Goal: Information Seeking & Learning: Learn about a topic

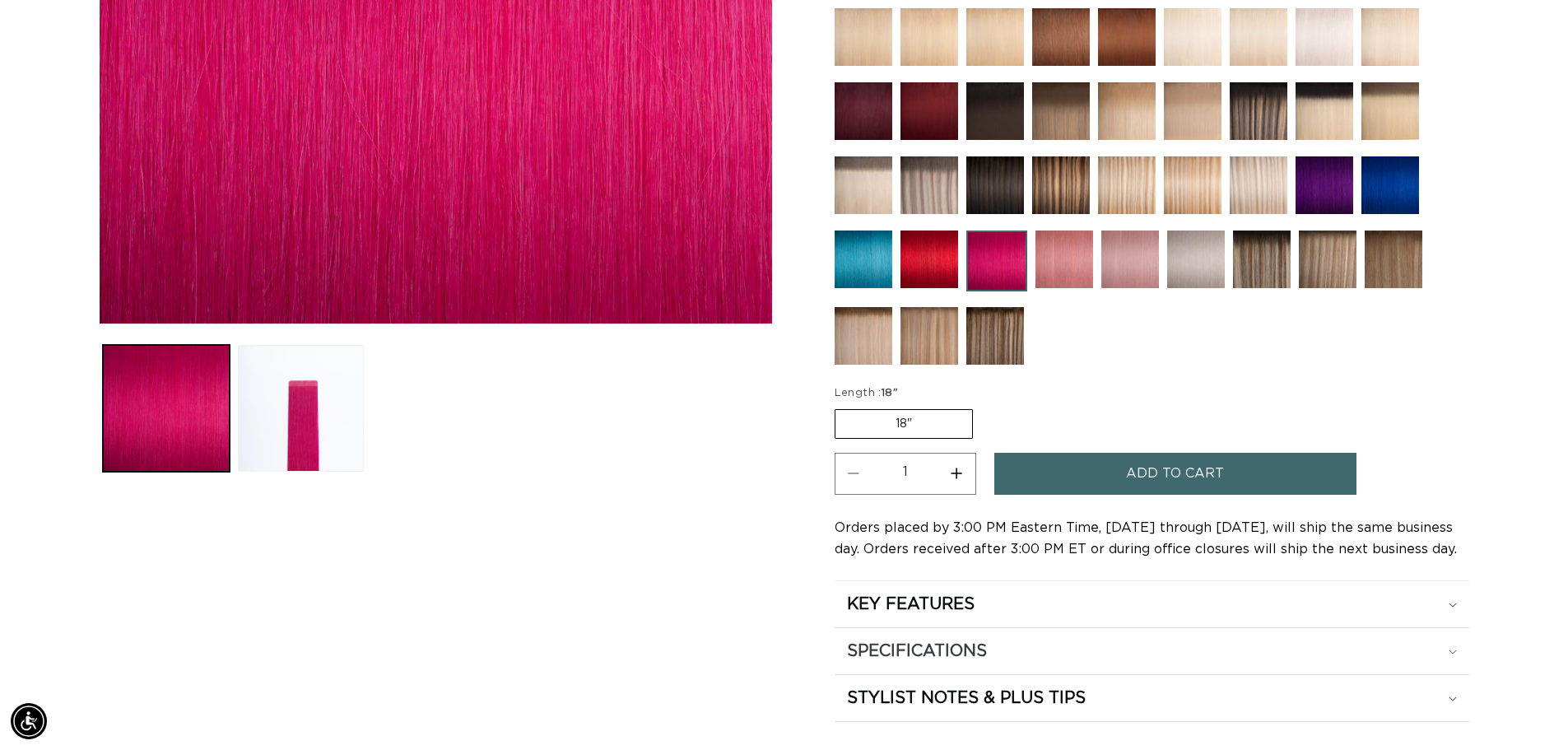
scroll to position [658, 0]
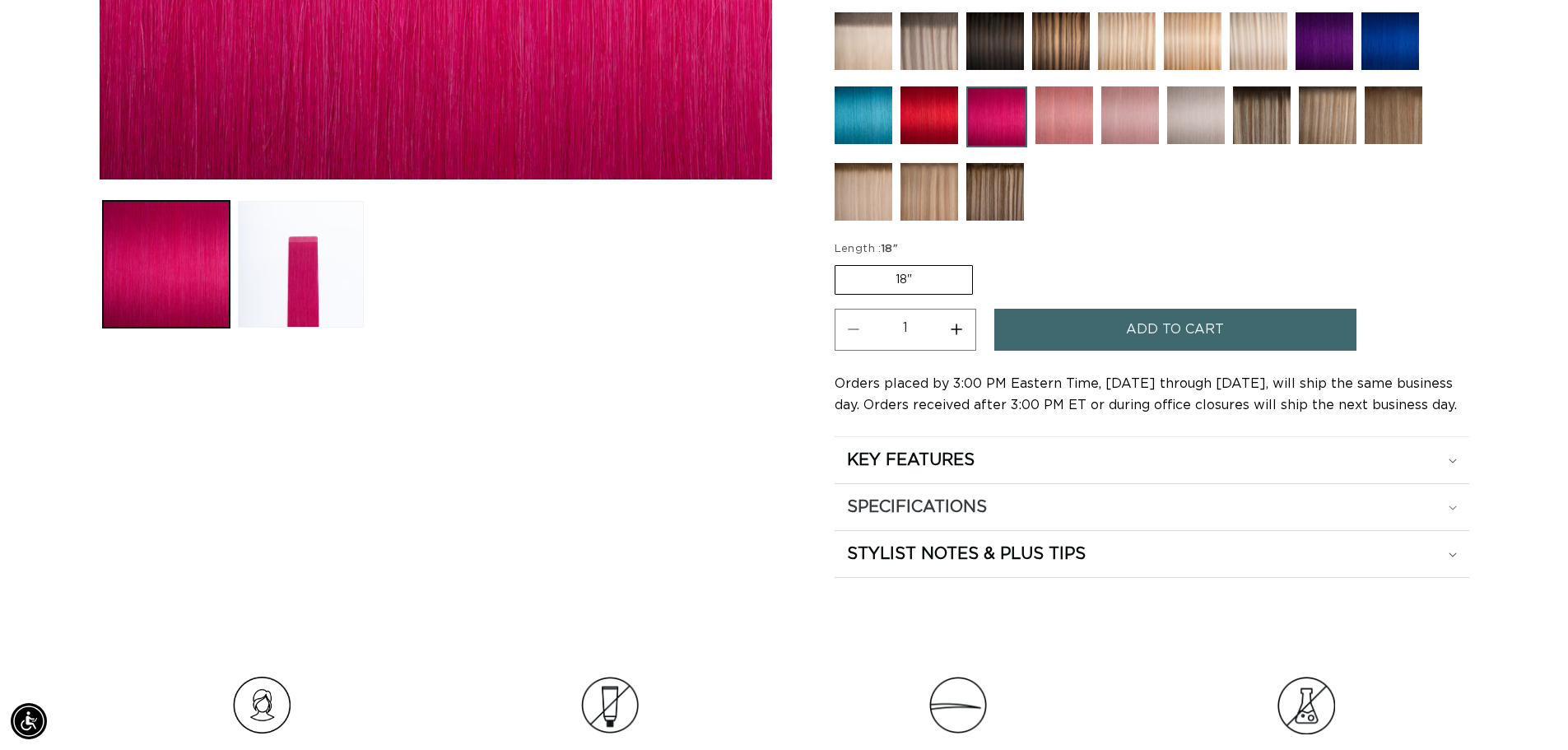
click at [1113, 512] on div "SPECIFICATIONS" at bounding box center [1152, 507] width 610 height 21
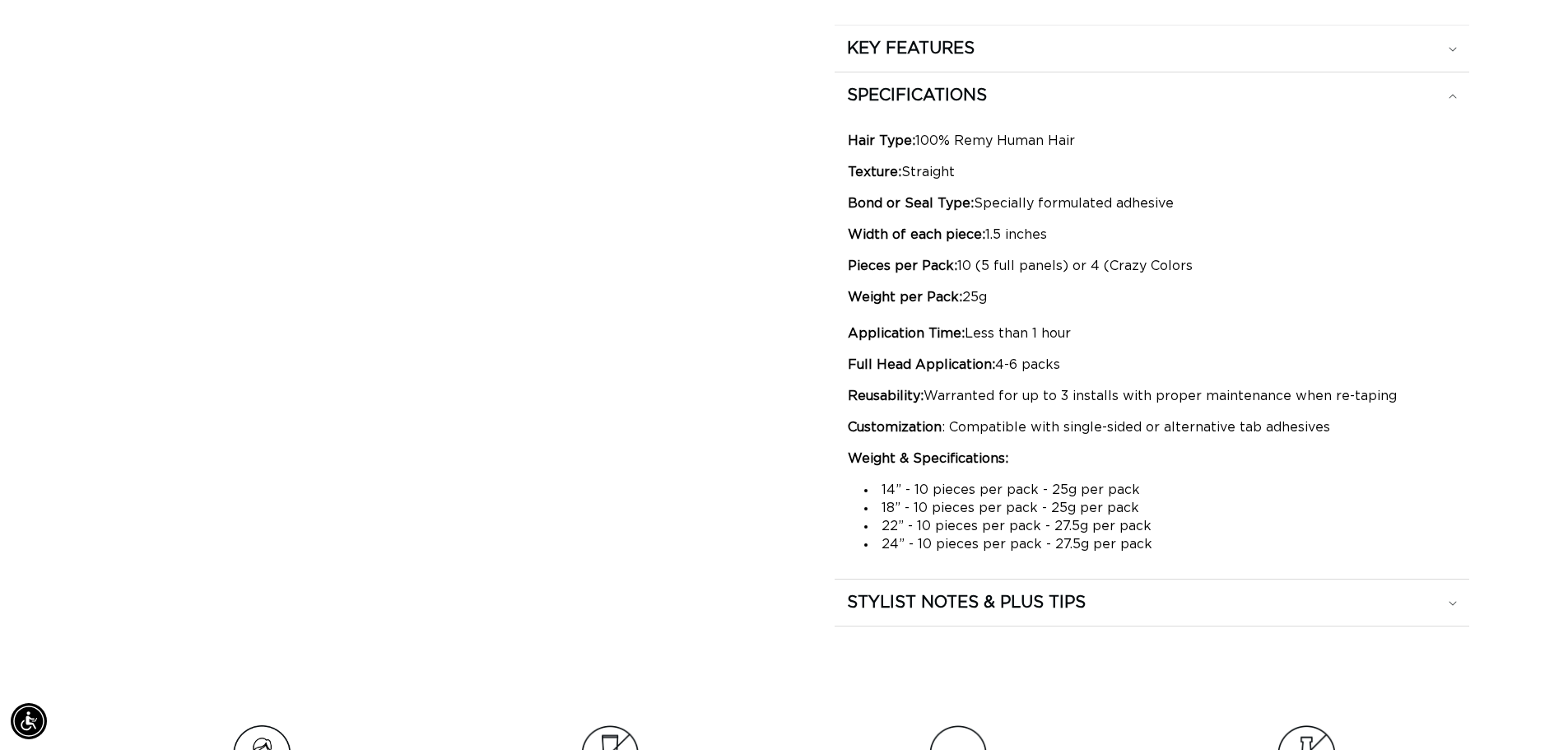
scroll to position [0, 0]
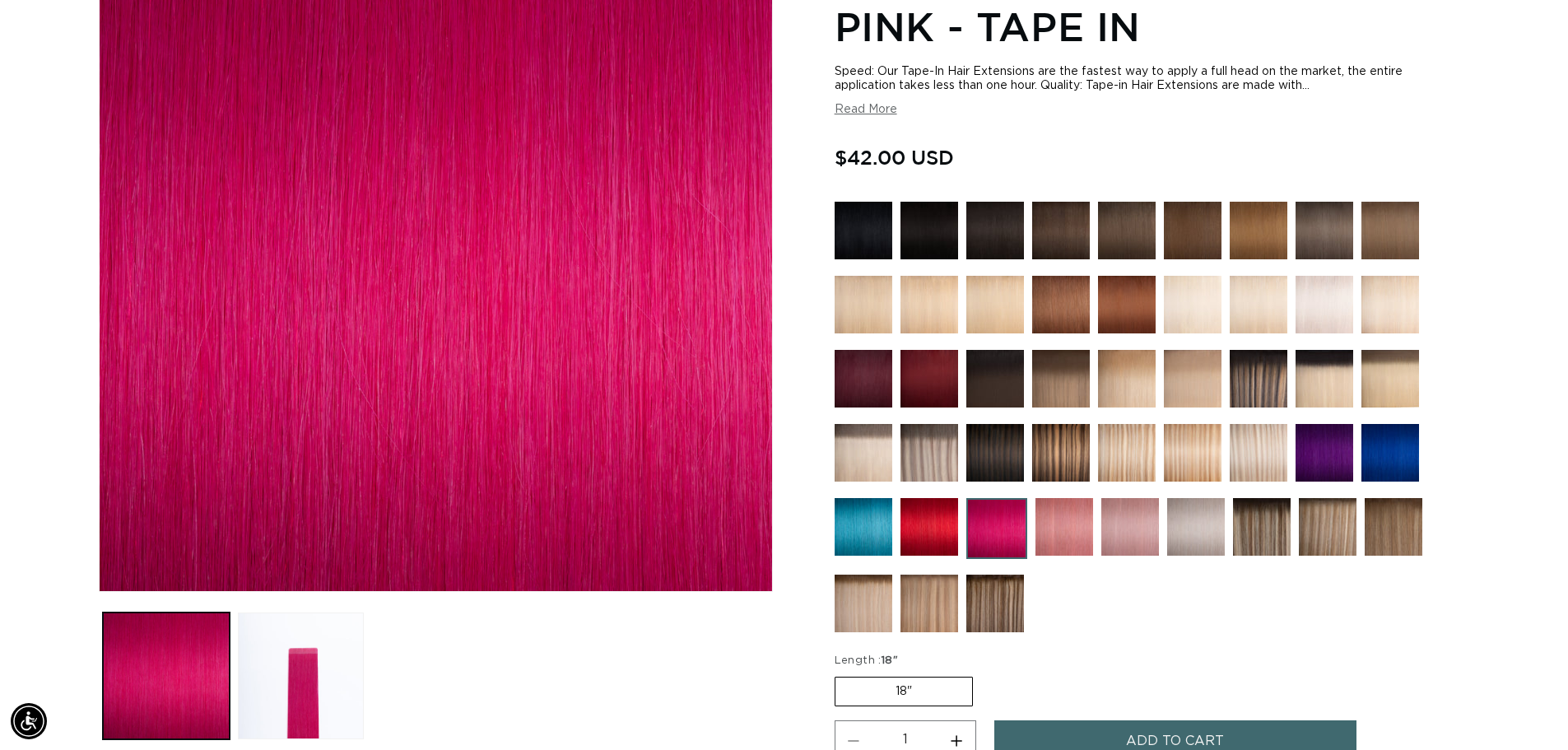
drag, startPoint x: 945, startPoint y: 224, endPoint x: 947, endPoint y: 331, distance: 107.0
click at [945, 224] on img at bounding box center [929, 229] width 58 height 58
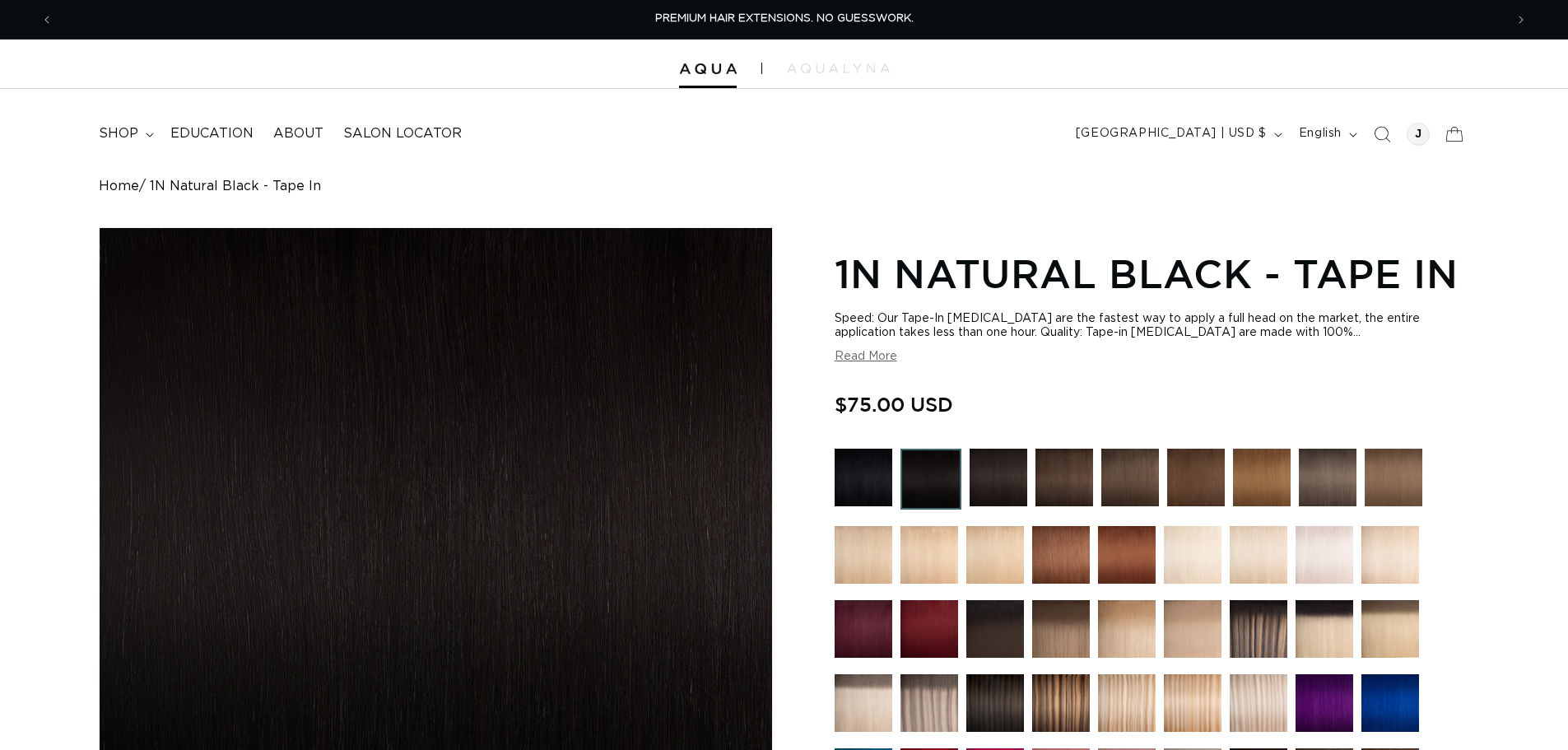
scroll to position [247, 0]
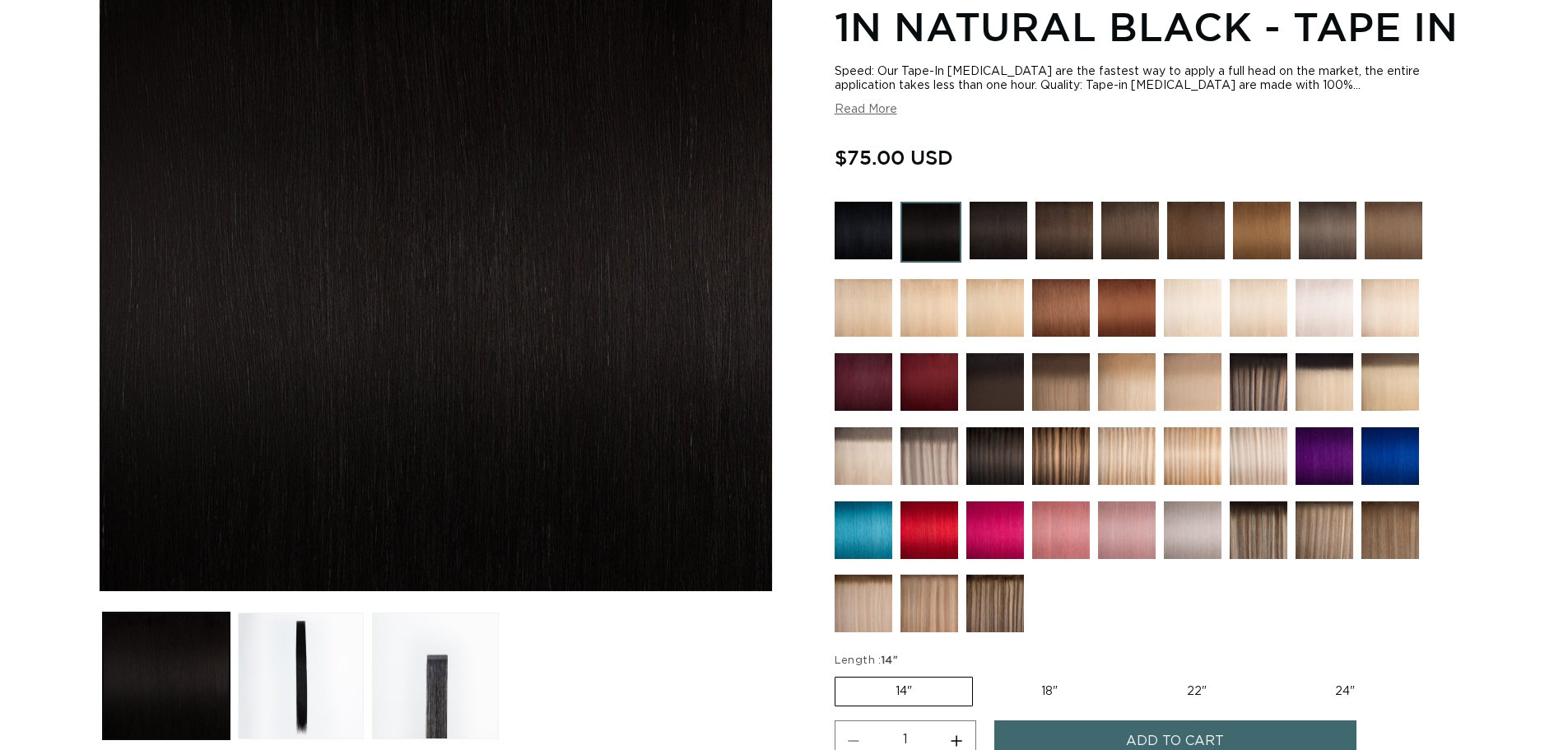
click at [986, 533] on img at bounding box center [995, 529] width 58 height 58
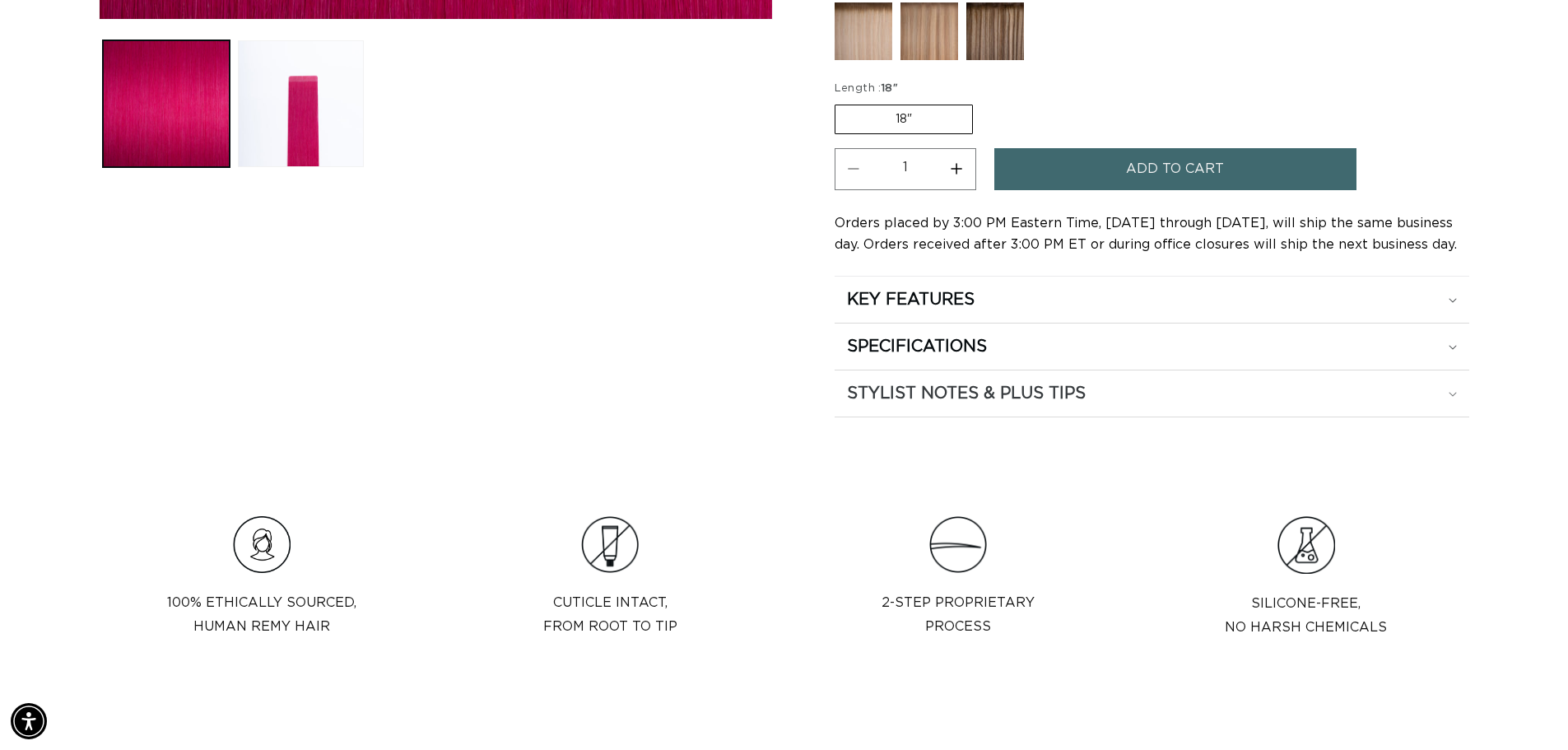
scroll to position [740, 0]
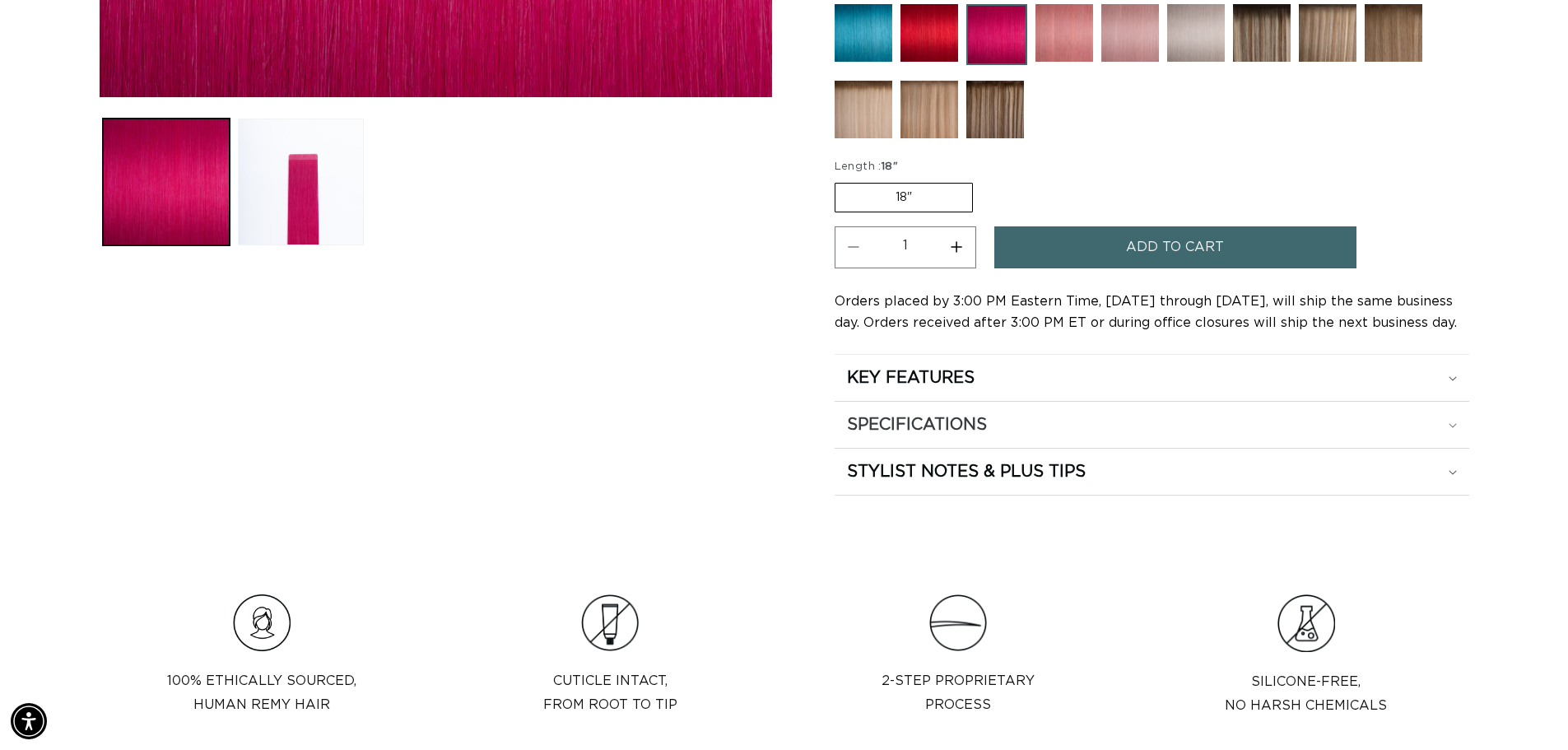
click at [1096, 429] on div "SPECIFICATIONS" at bounding box center [1152, 425] width 610 height 21
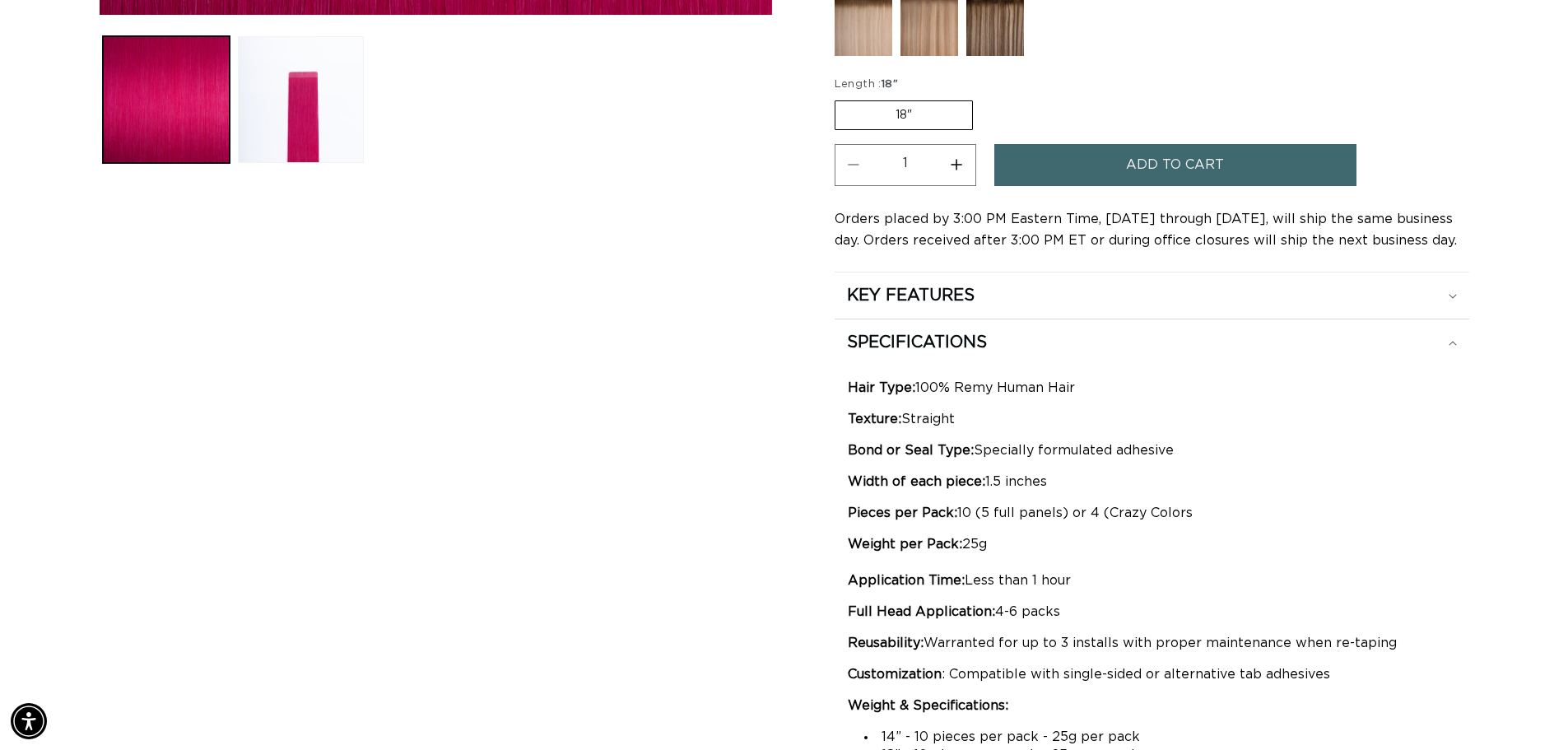
scroll to position [0, 1452]
